Goal: Information Seeking & Learning: Learn about a topic

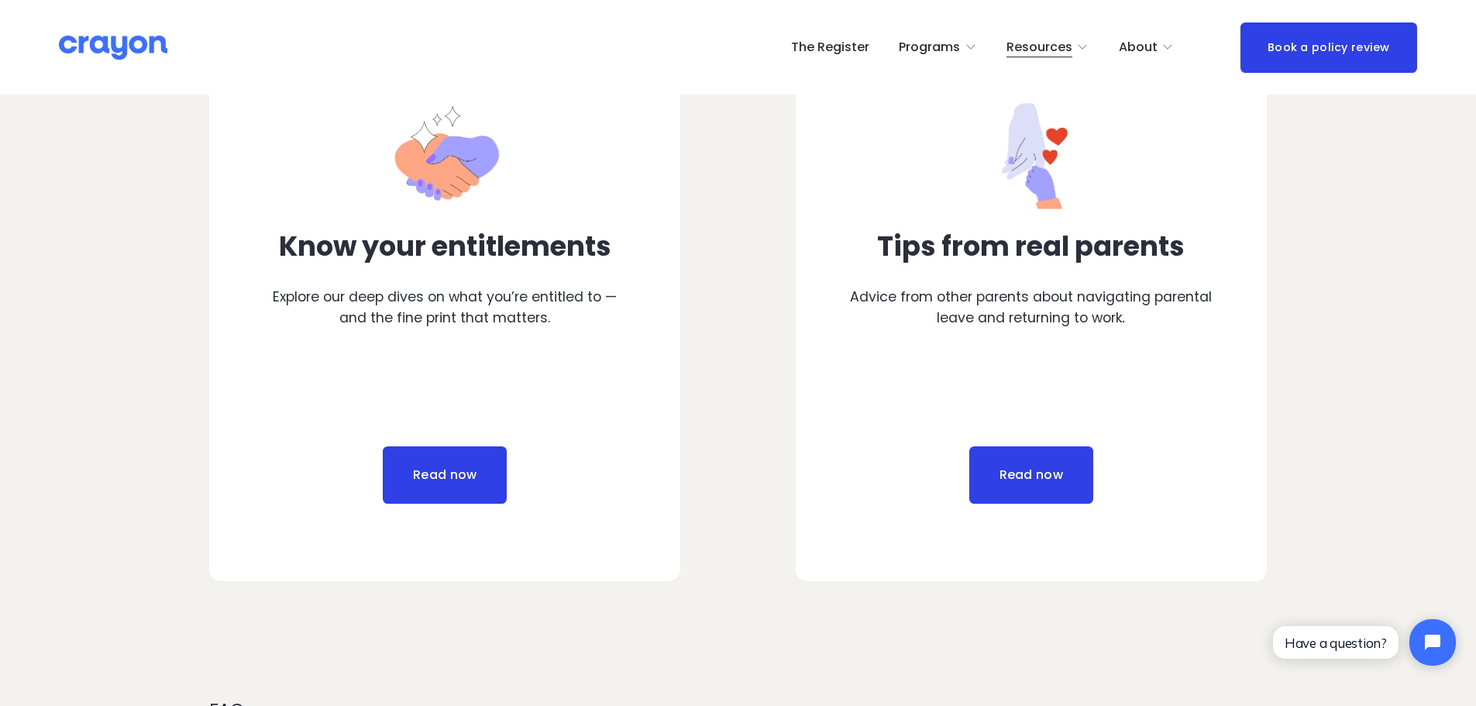
scroll to position [852, 0]
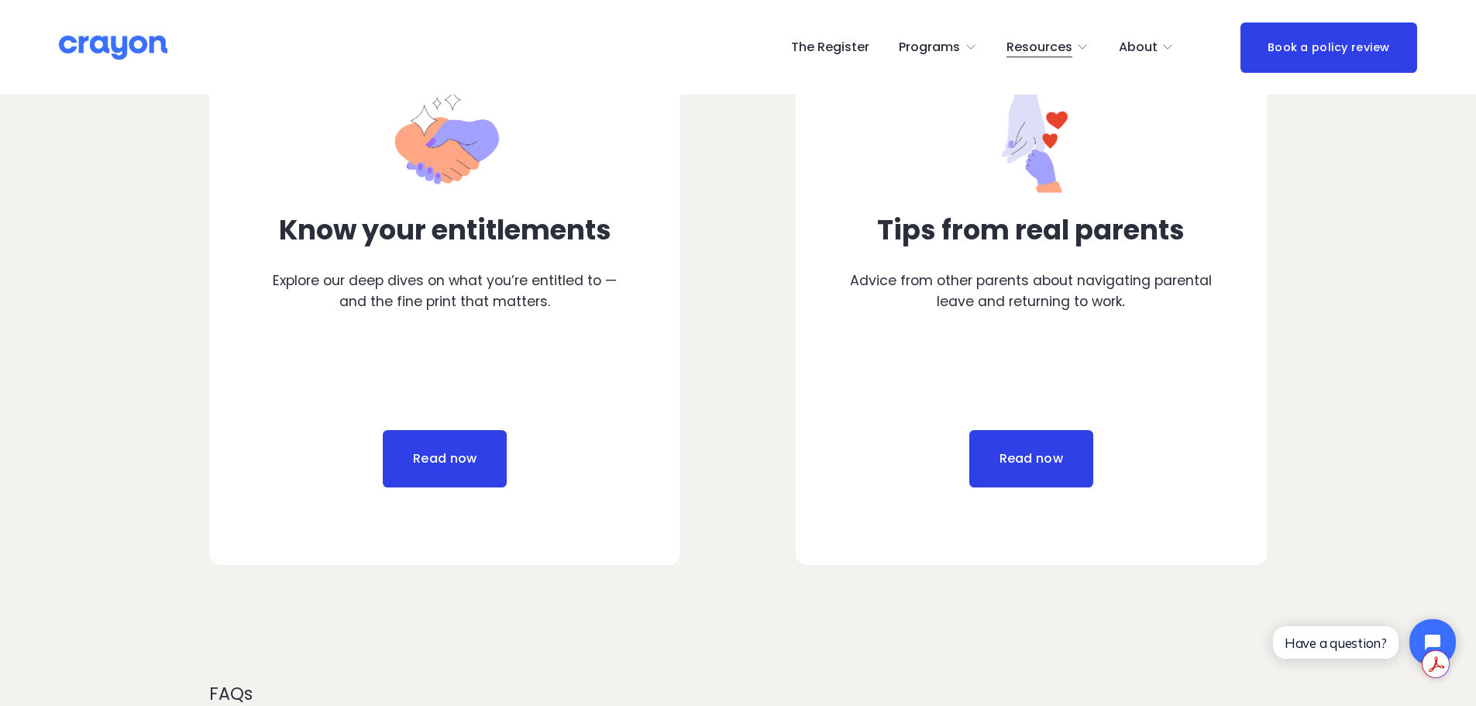
click at [433, 448] on link "Read now" at bounding box center [445, 458] width 124 height 57
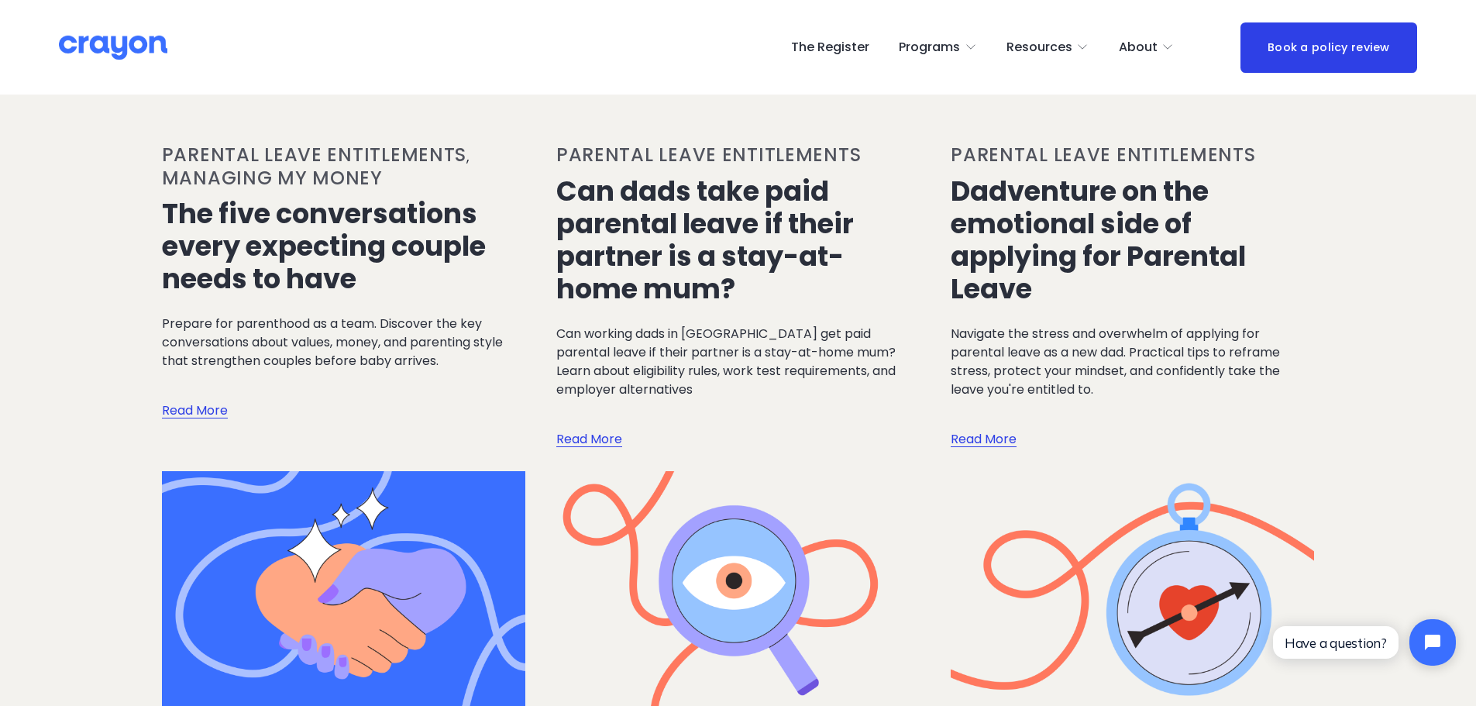
scroll to position [387, 0]
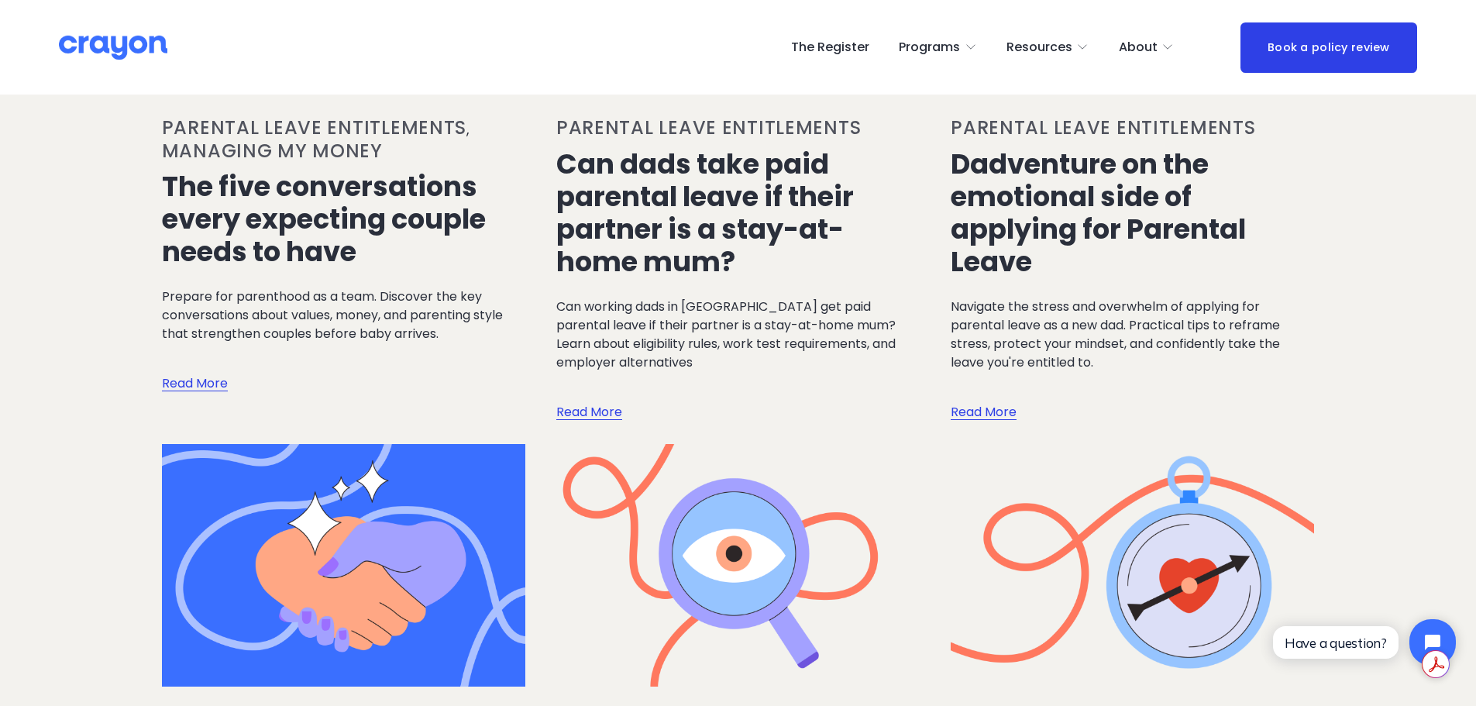
click at [595, 418] on link "Read More" at bounding box center [589, 397] width 66 height 50
